Goal: Transaction & Acquisition: Obtain resource

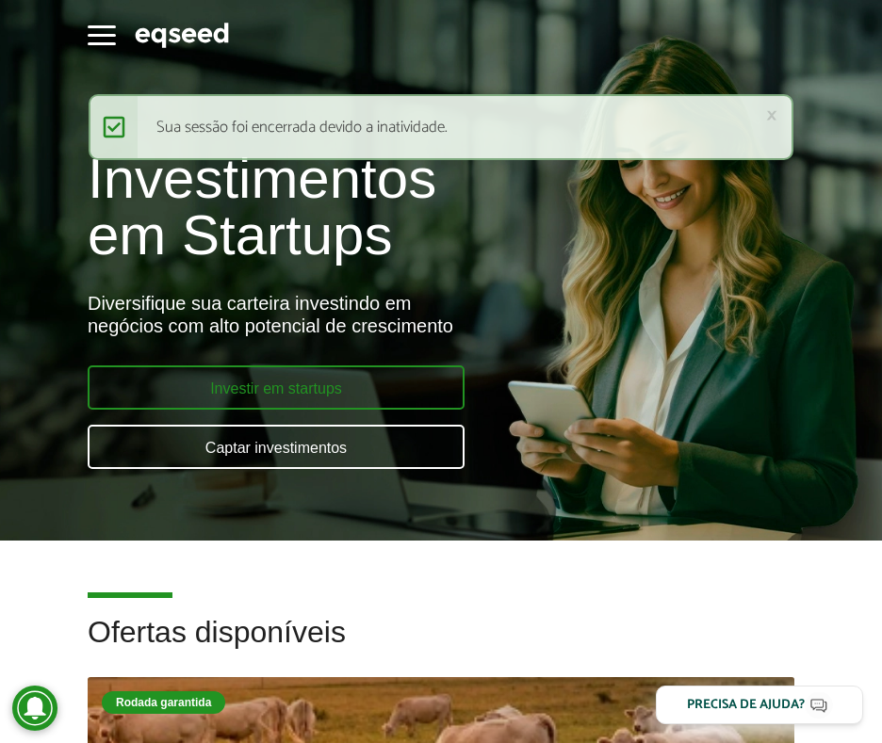
click at [219, 383] on link "Investir em startups" at bounding box center [276, 388] width 377 height 44
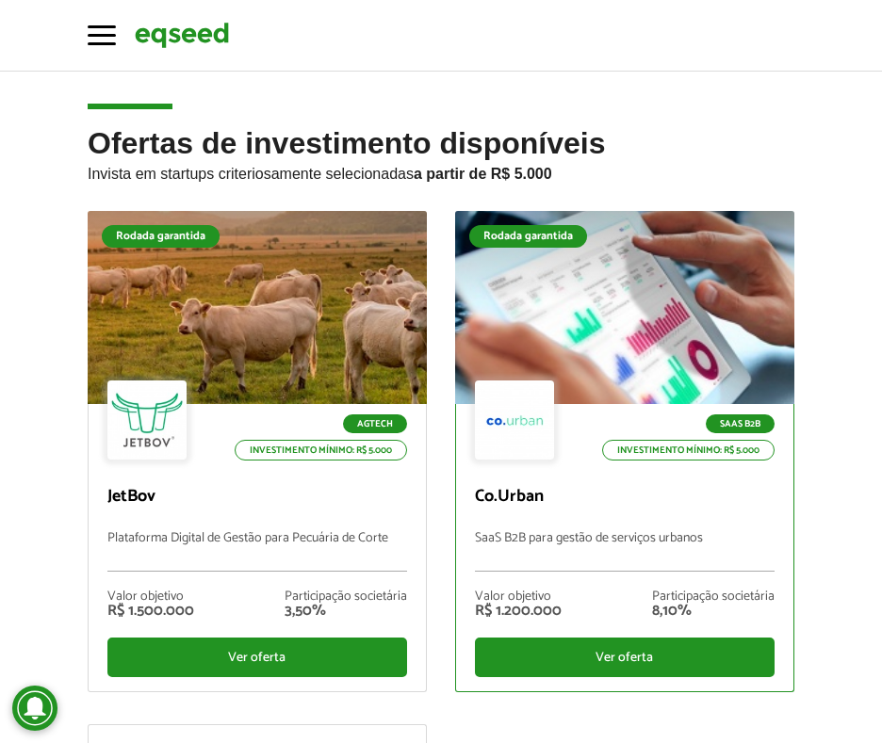
scroll to position [94, 0]
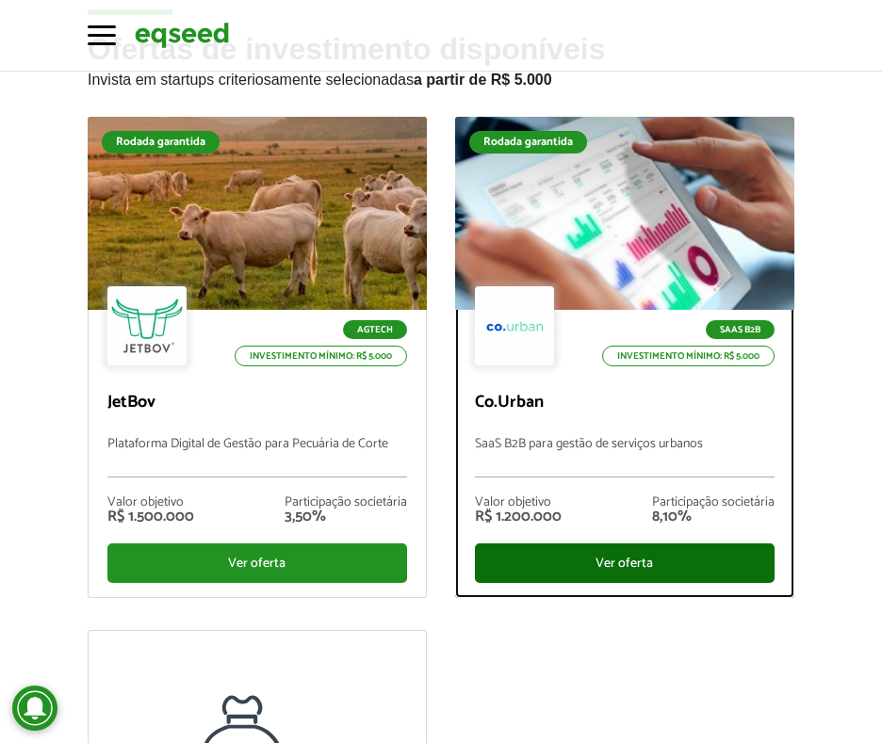
click at [529, 565] on div "Ver oferta" at bounding box center [625, 564] width 300 height 40
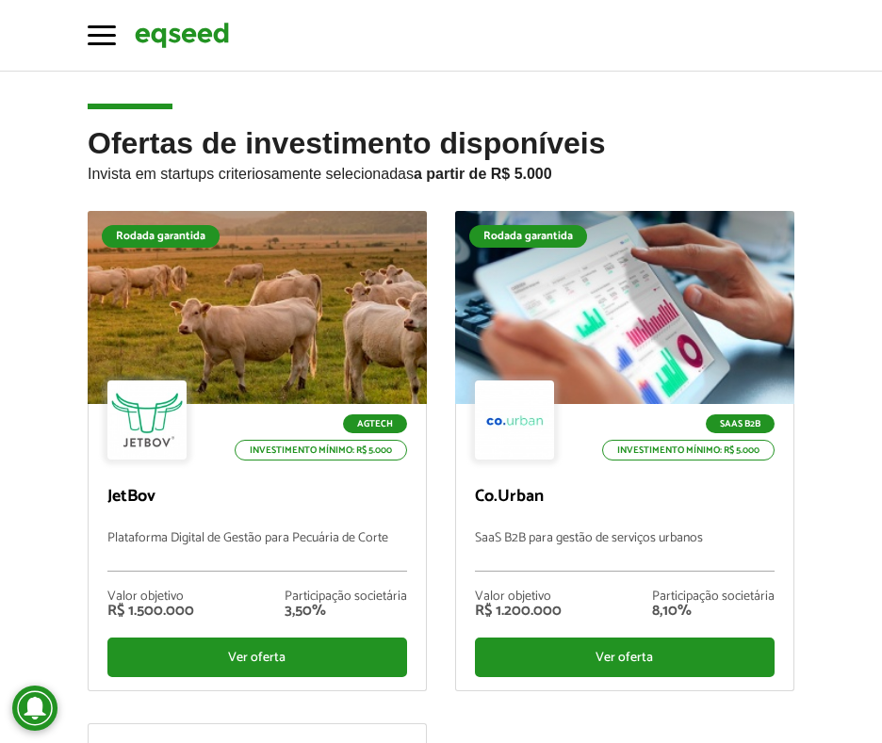
scroll to position [94, 0]
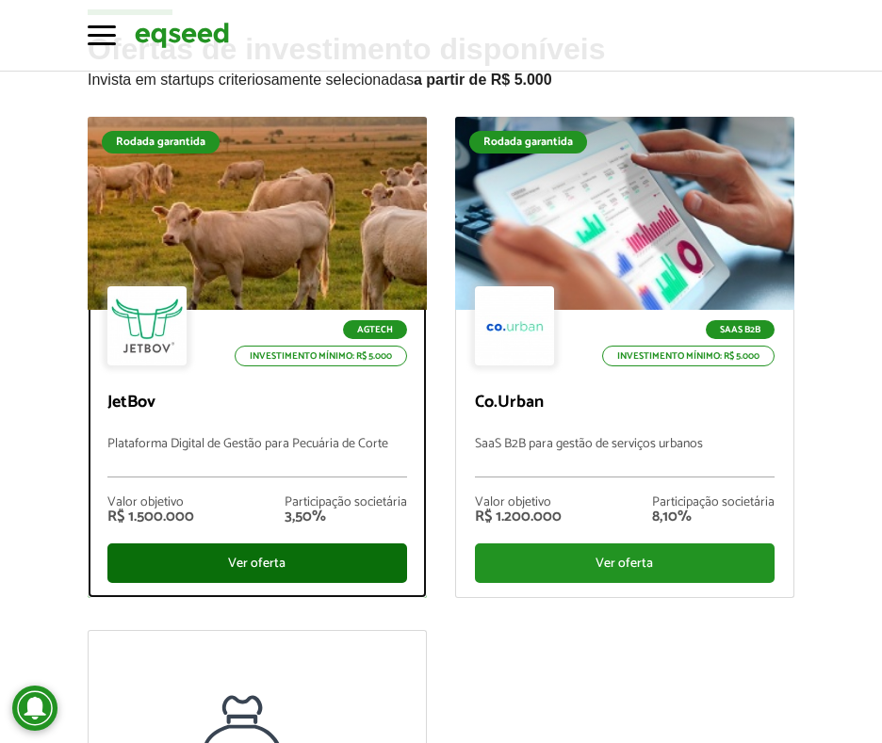
click at [321, 559] on div "Ver oferta" at bounding box center [257, 564] width 300 height 40
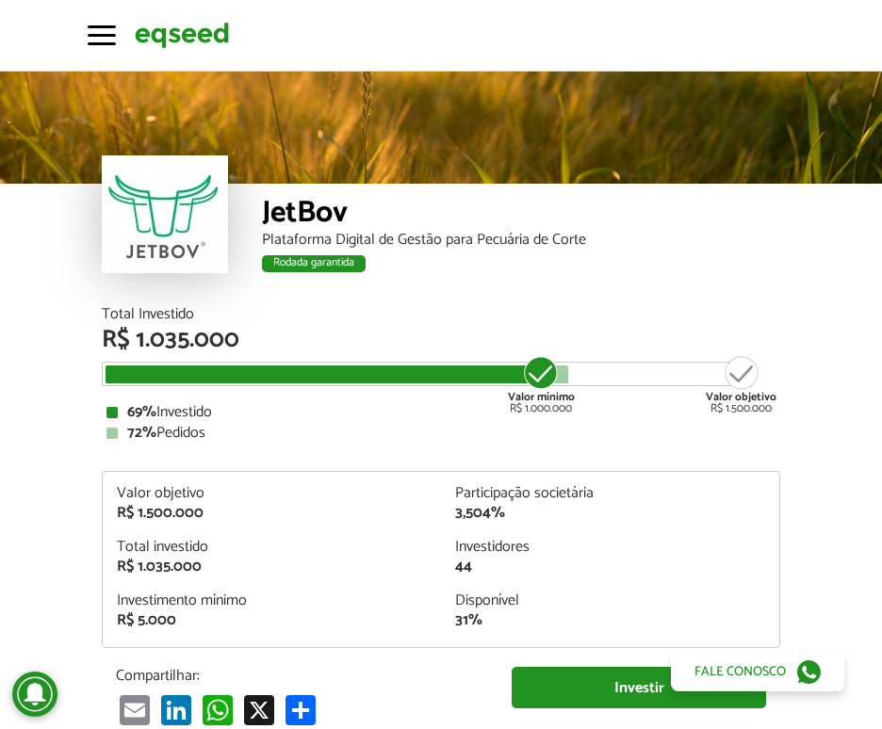
scroll to position [1941, 0]
